Goal: Information Seeking & Learning: Learn about a topic

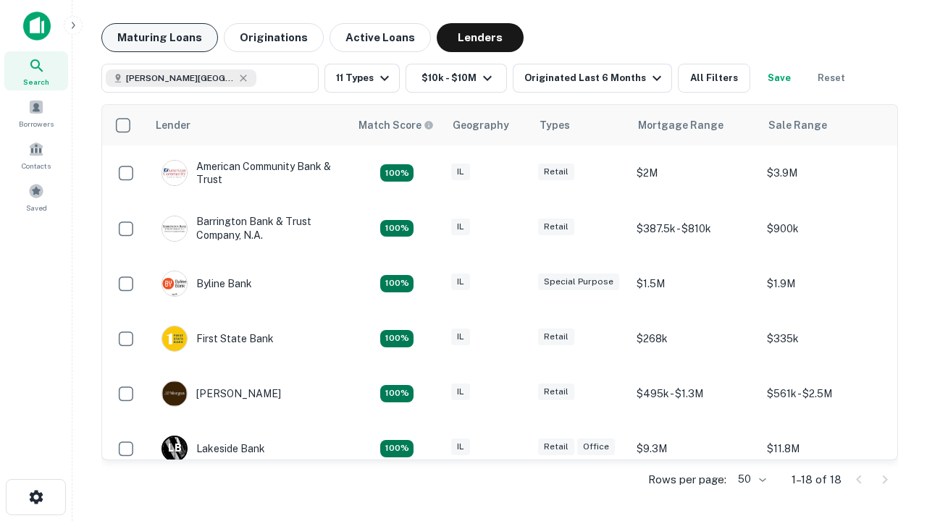
click at [159, 38] on button "Maturing Loans" at bounding box center [159, 37] width 117 height 29
